Goal: Task Accomplishment & Management: Use online tool/utility

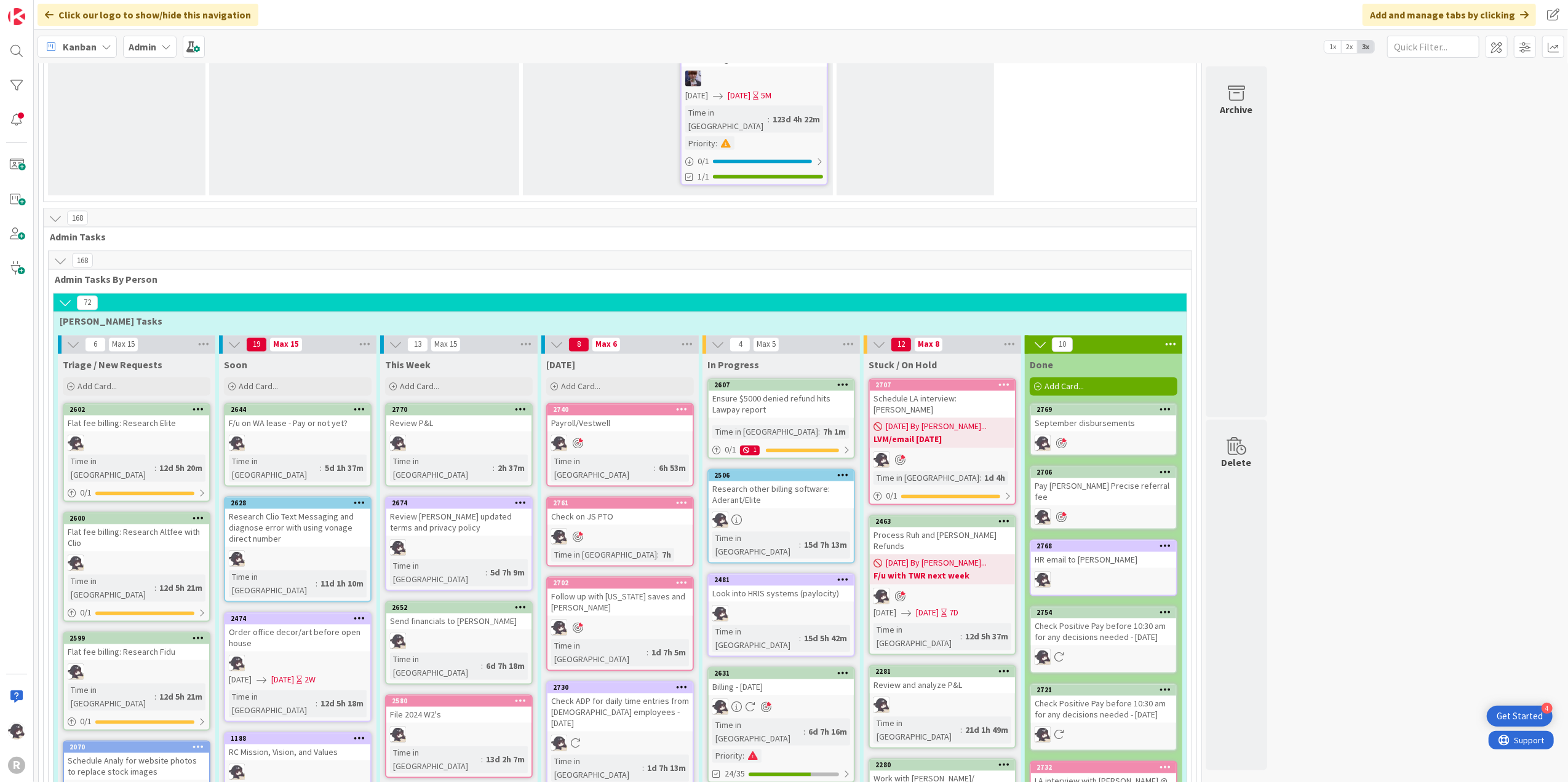
scroll to position [2202, 0]
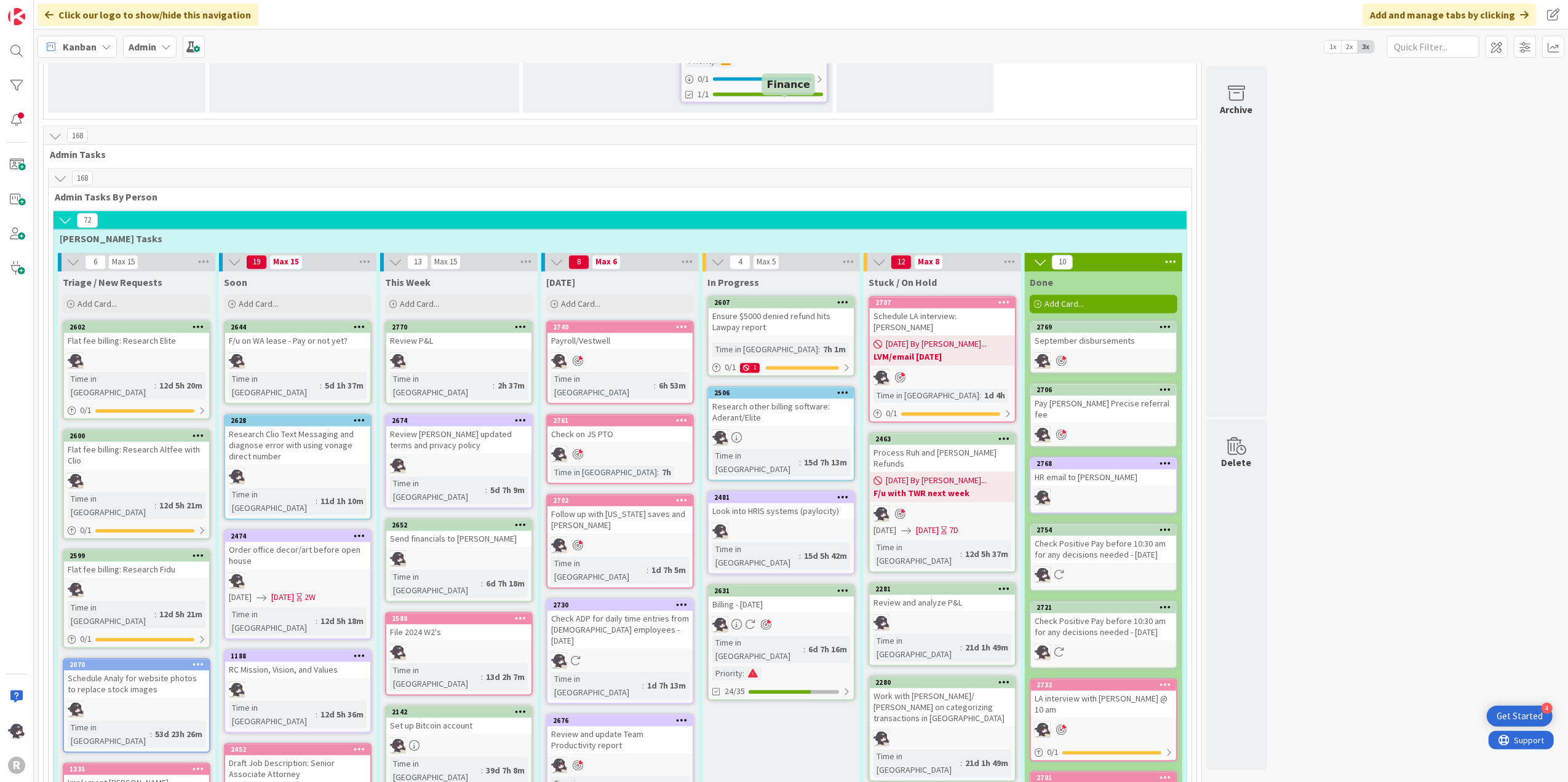
click at [778, 299] on div "2607" at bounding box center [784, 303] width 140 height 9
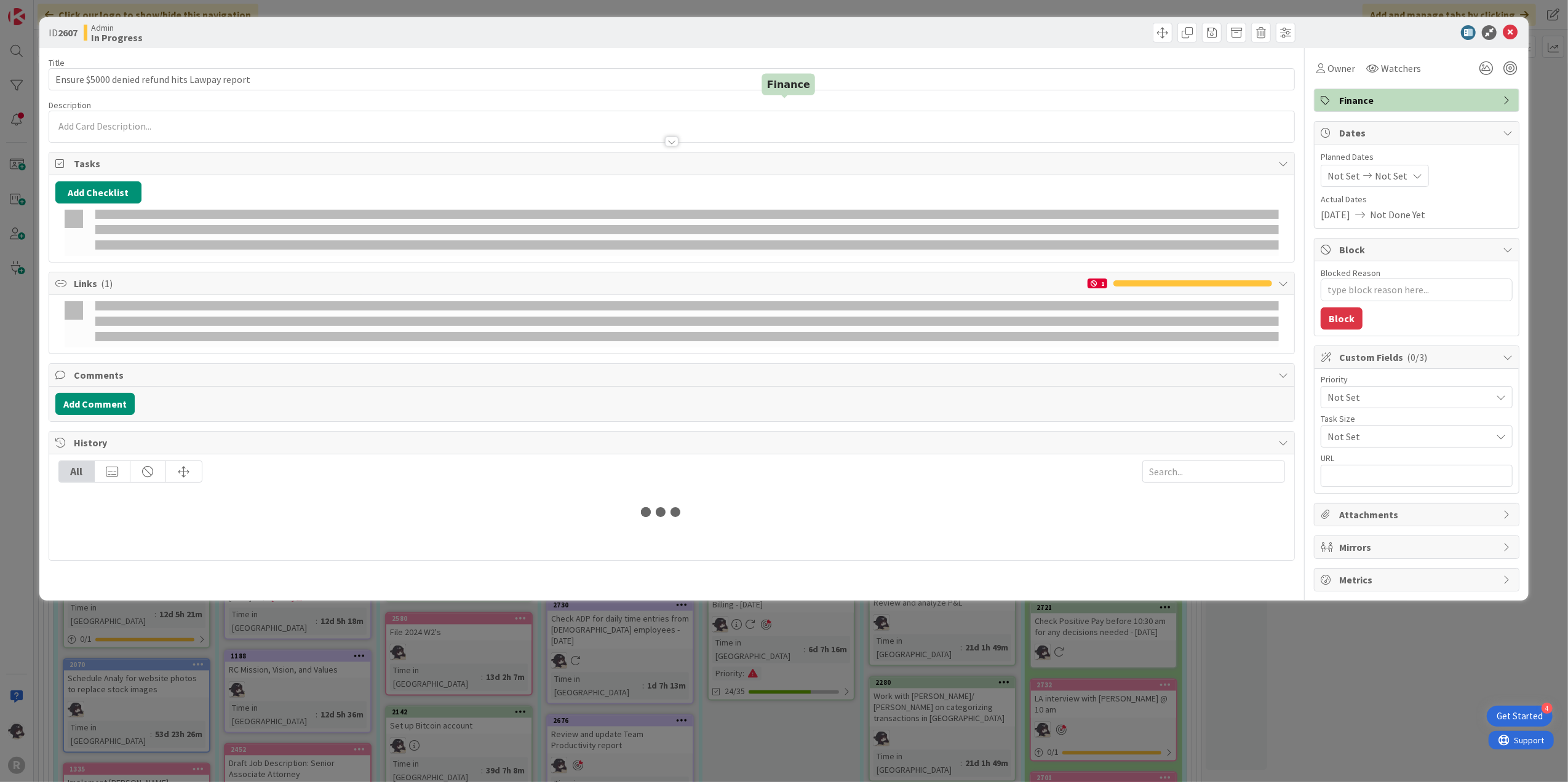
type textarea "x"
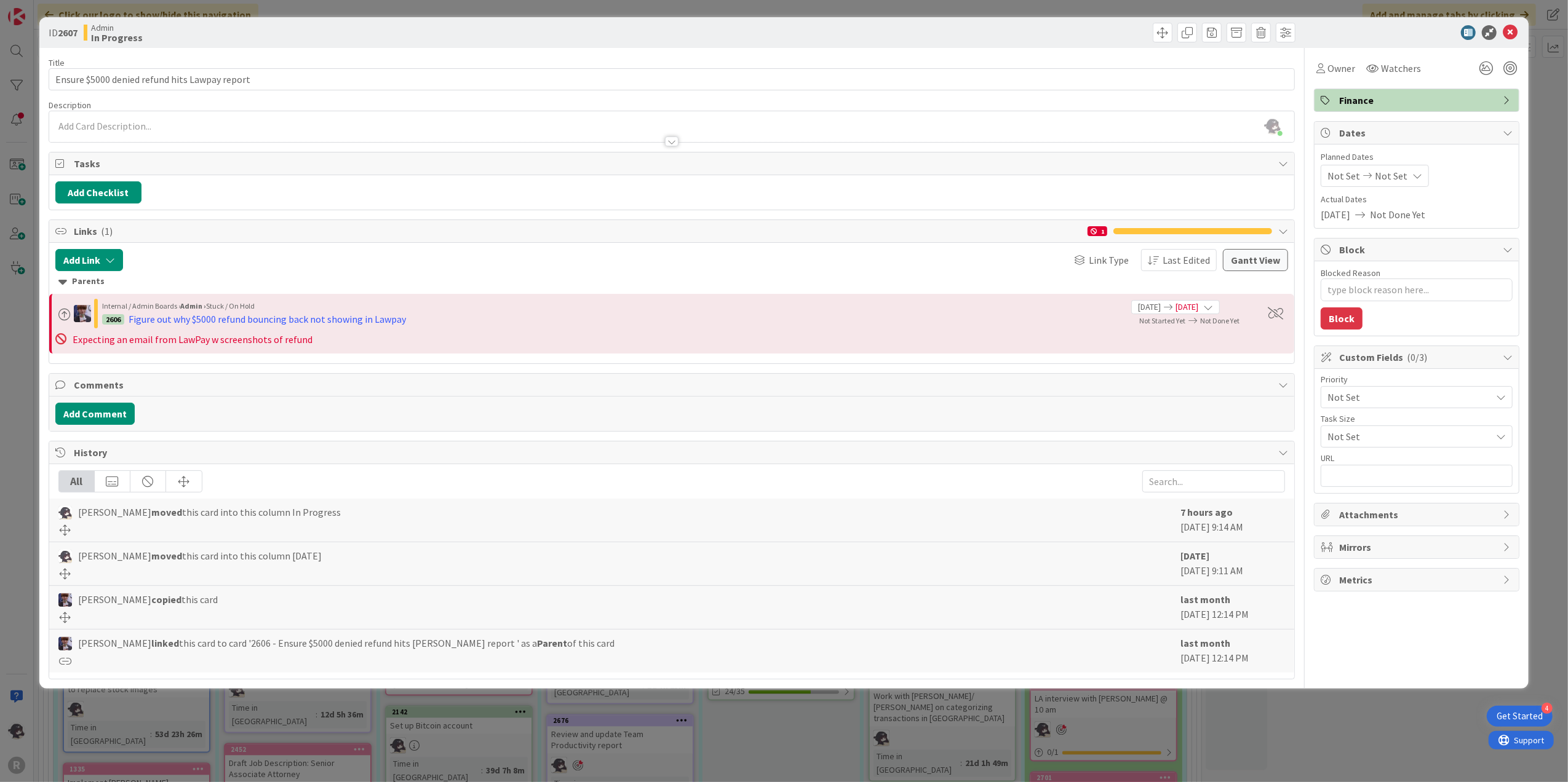
click at [168, 124] on div "[PERSON_NAME] just joined" at bounding box center [672, 126] width 1246 height 30
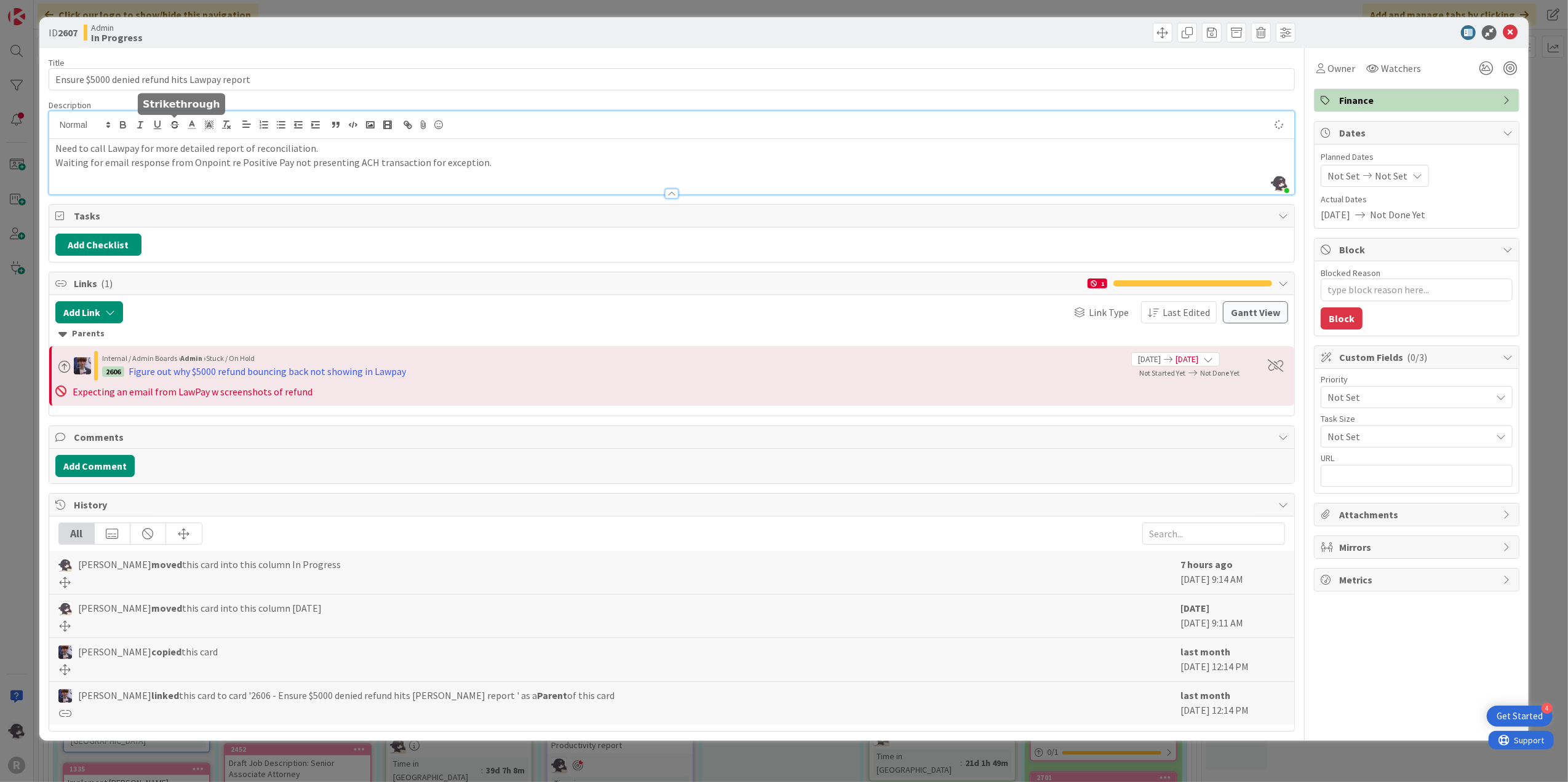
type textarea "x"
click at [1513, 30] on icon at bounding box center [1509, 32] width 15 height 15
